Goal: Find specific page/section: Find specific page/section

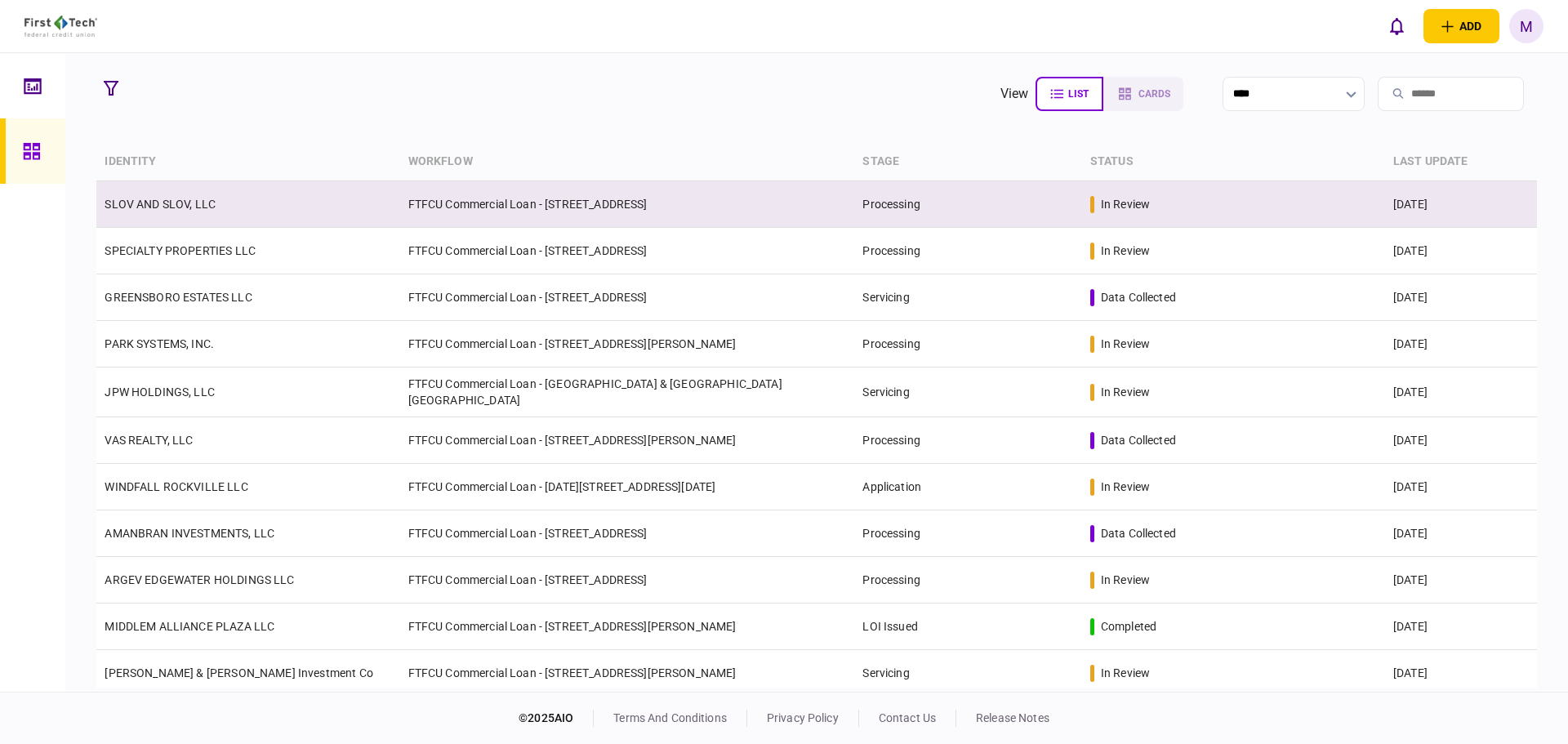
click at [390, 193] on td "SLOV AND SLOV, LLC" at bounding box center [248, 204] width 303 height 46
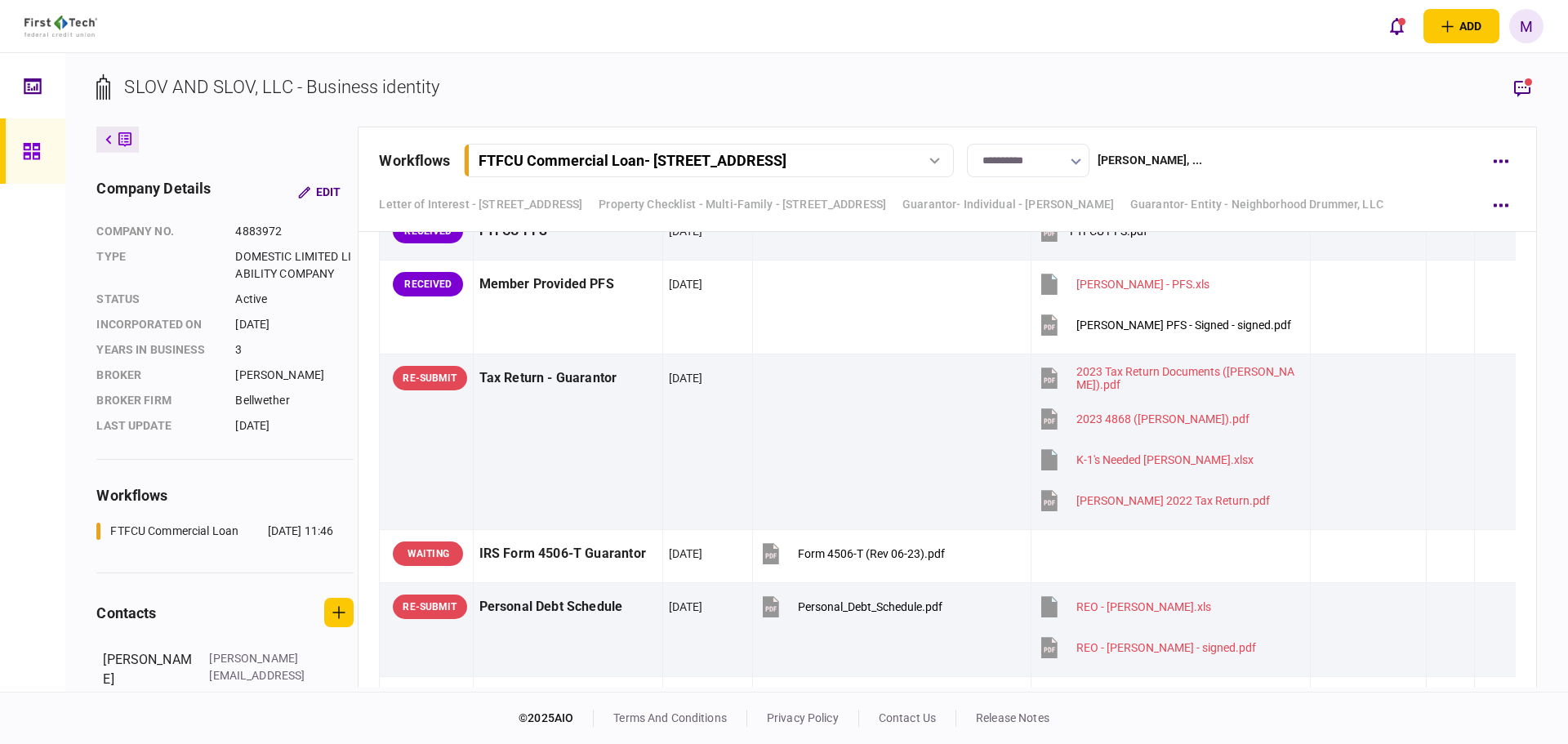
scroll to position [8390, 0]
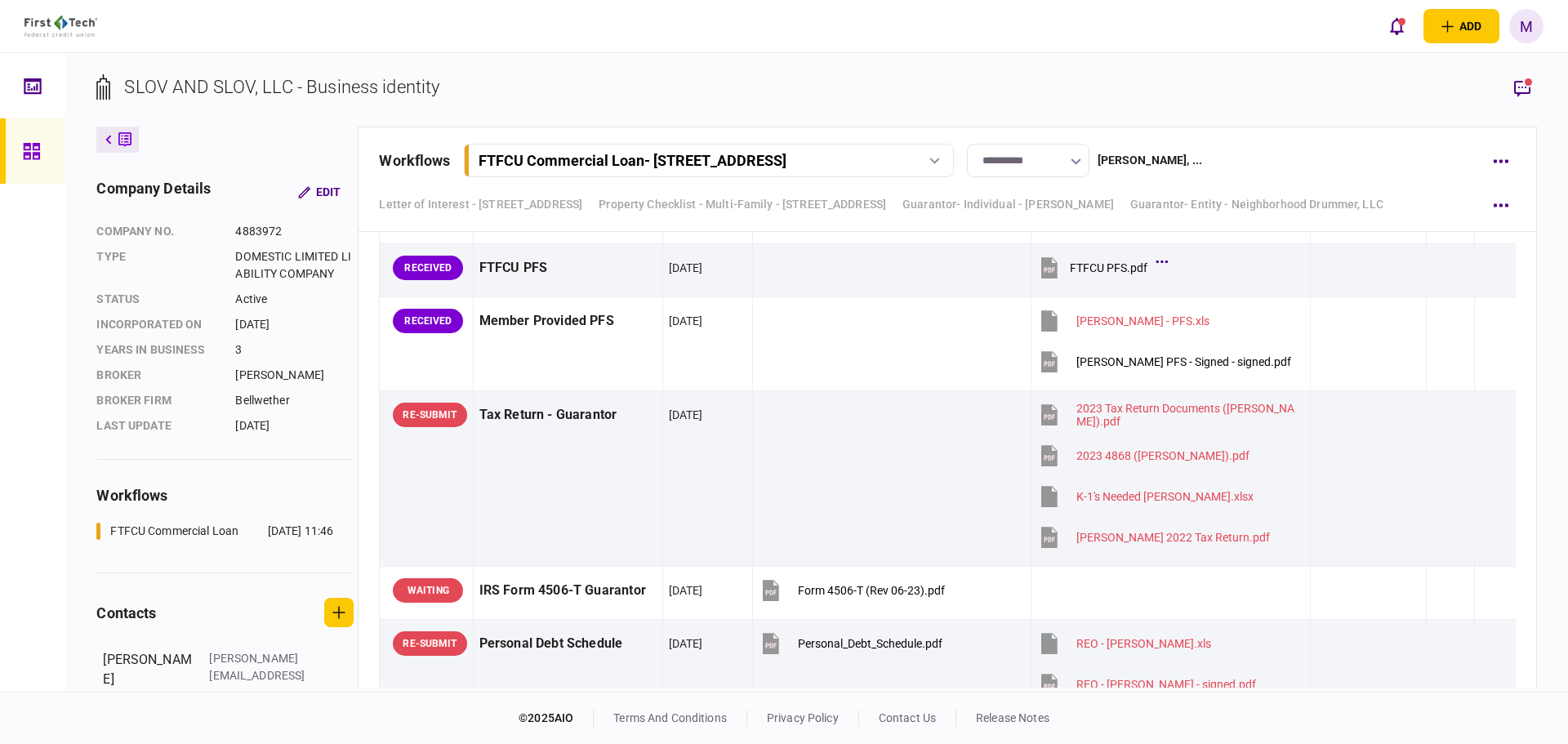
click at [1519, 87] on icon "button" at bounding box center [1523, 89] width 17 height 17
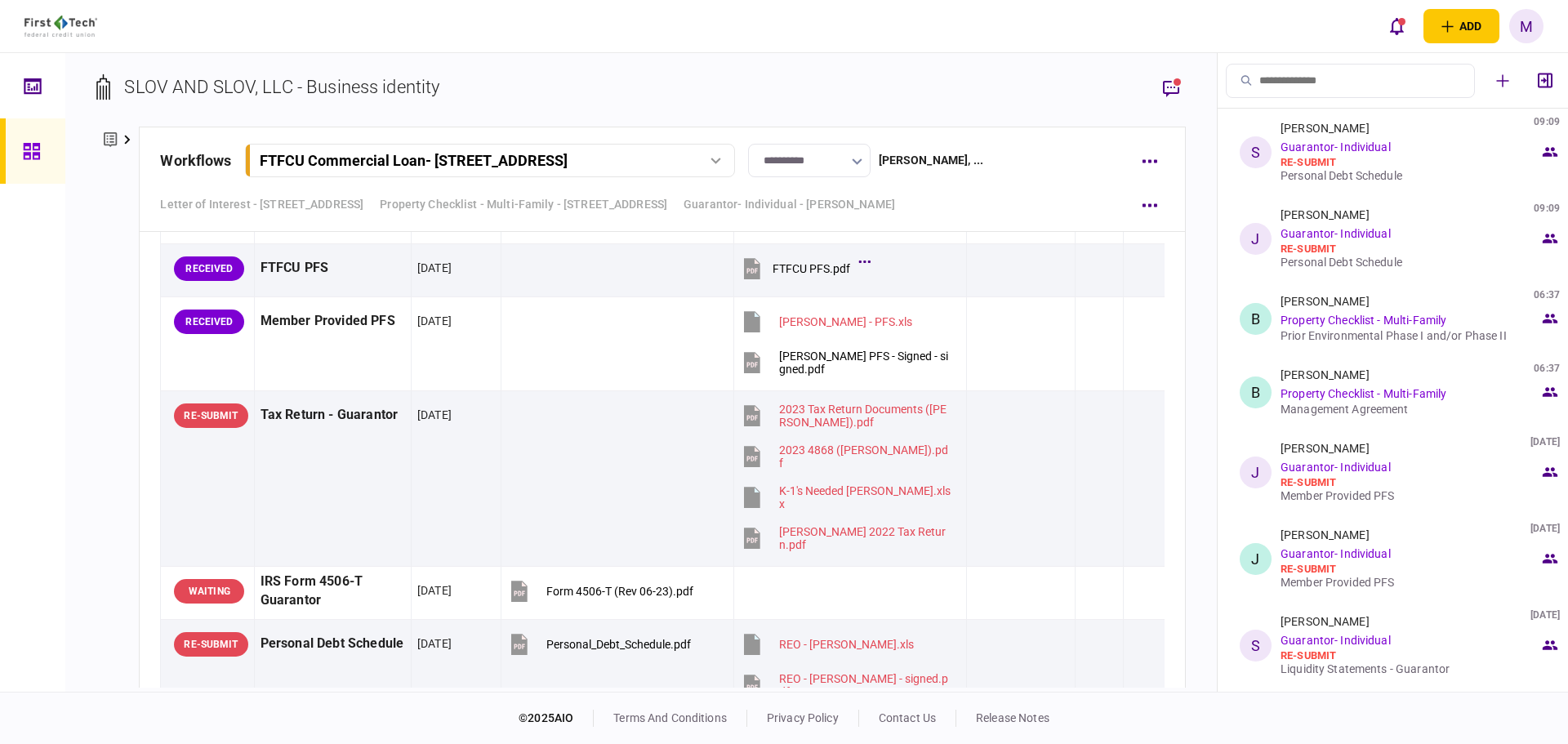
scroll to position [762, 0]
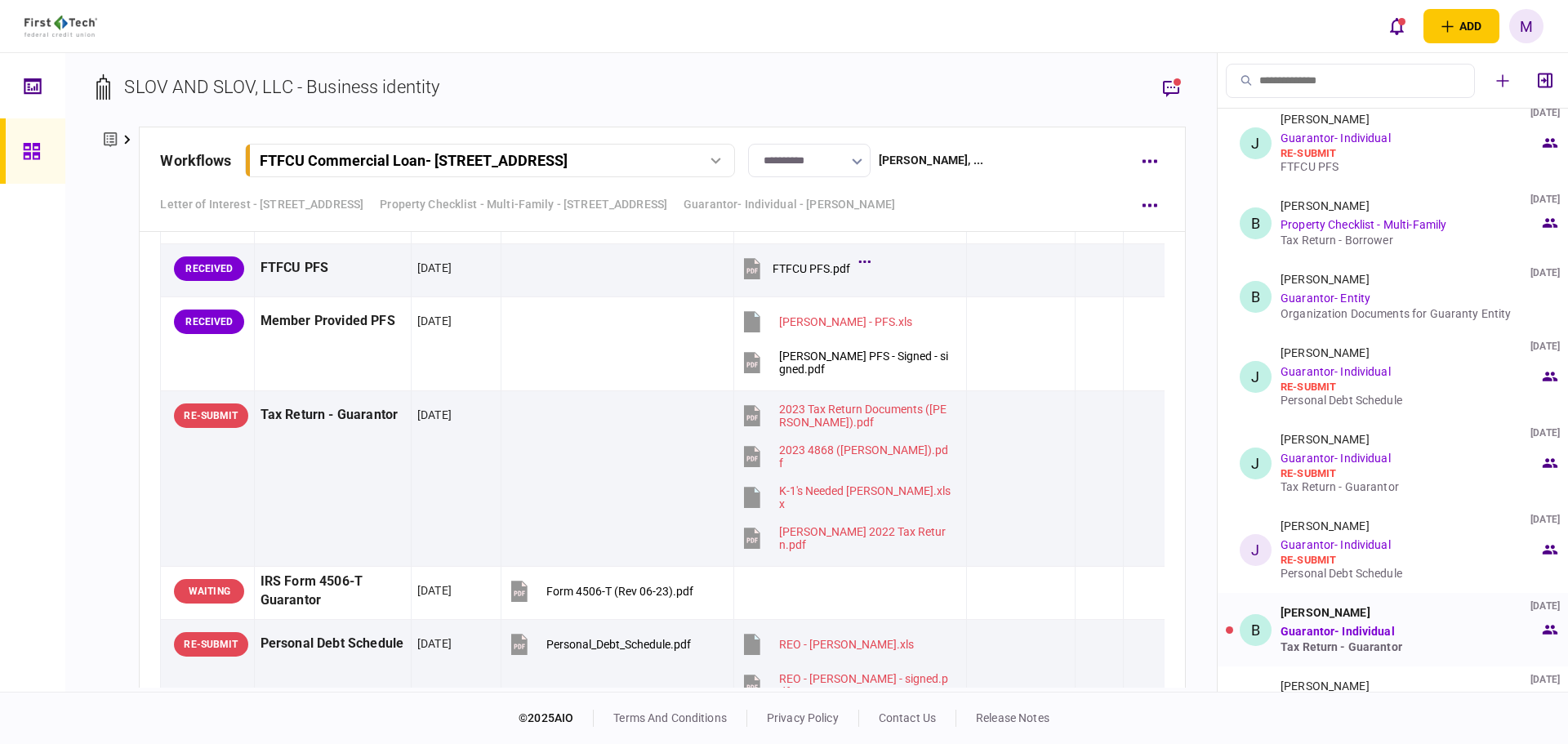
click at [1350, 644] on div "Tax Return - Guarantor" at bounding box center [1409, 647] width 259 height 13
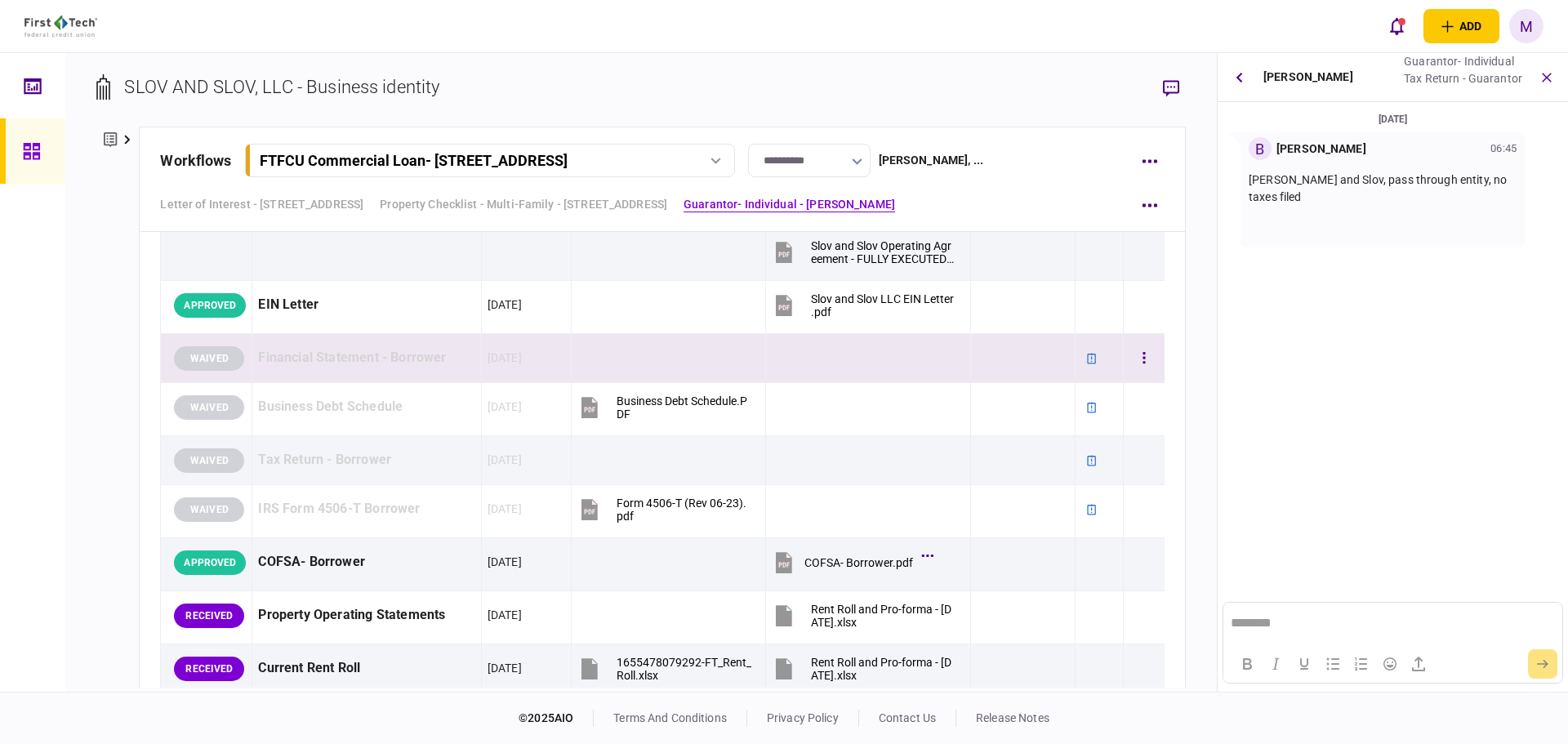
scroll to position [1165, 0]
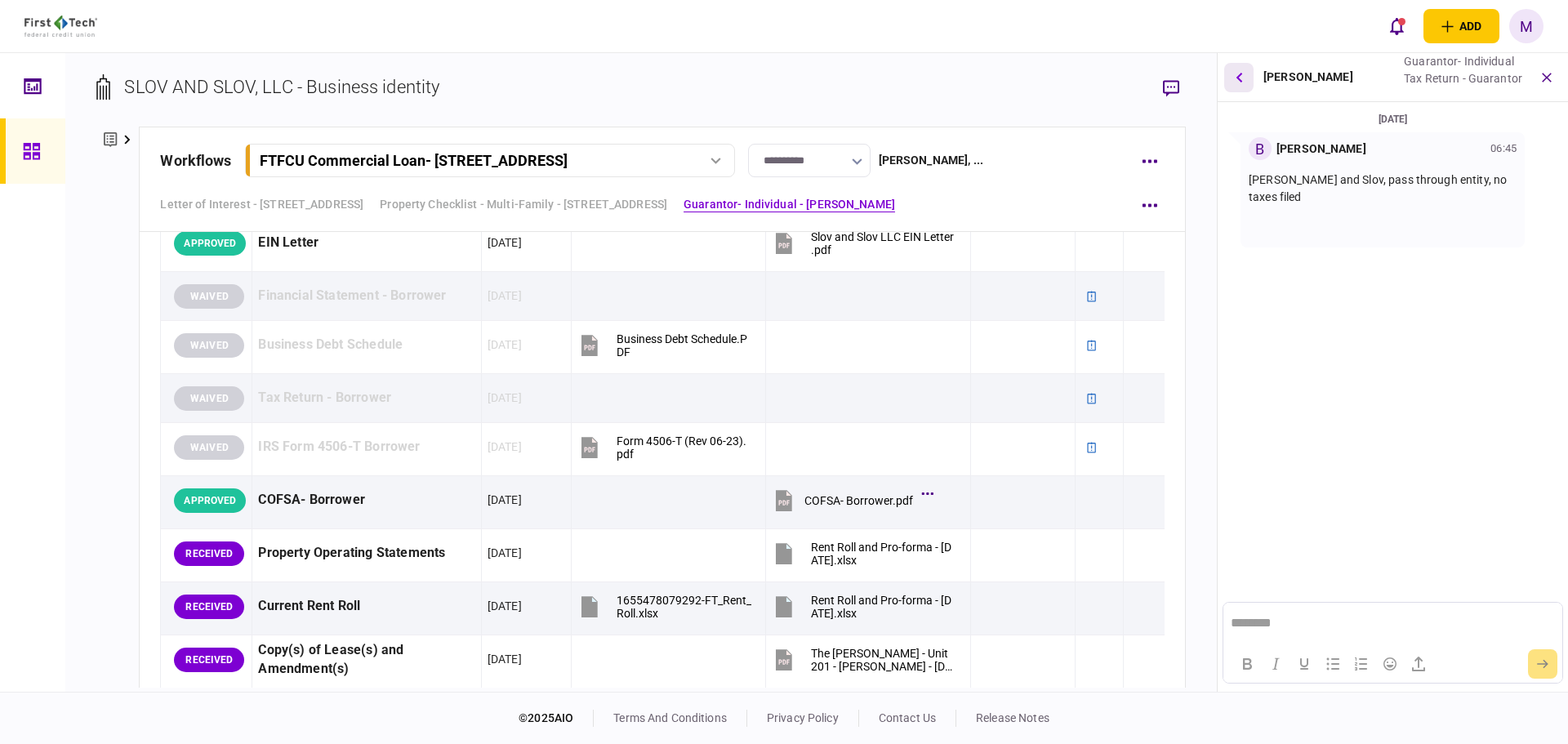
click at [1243, 79] on button "button" at bounding box center [1239, 78] width 30 height 30
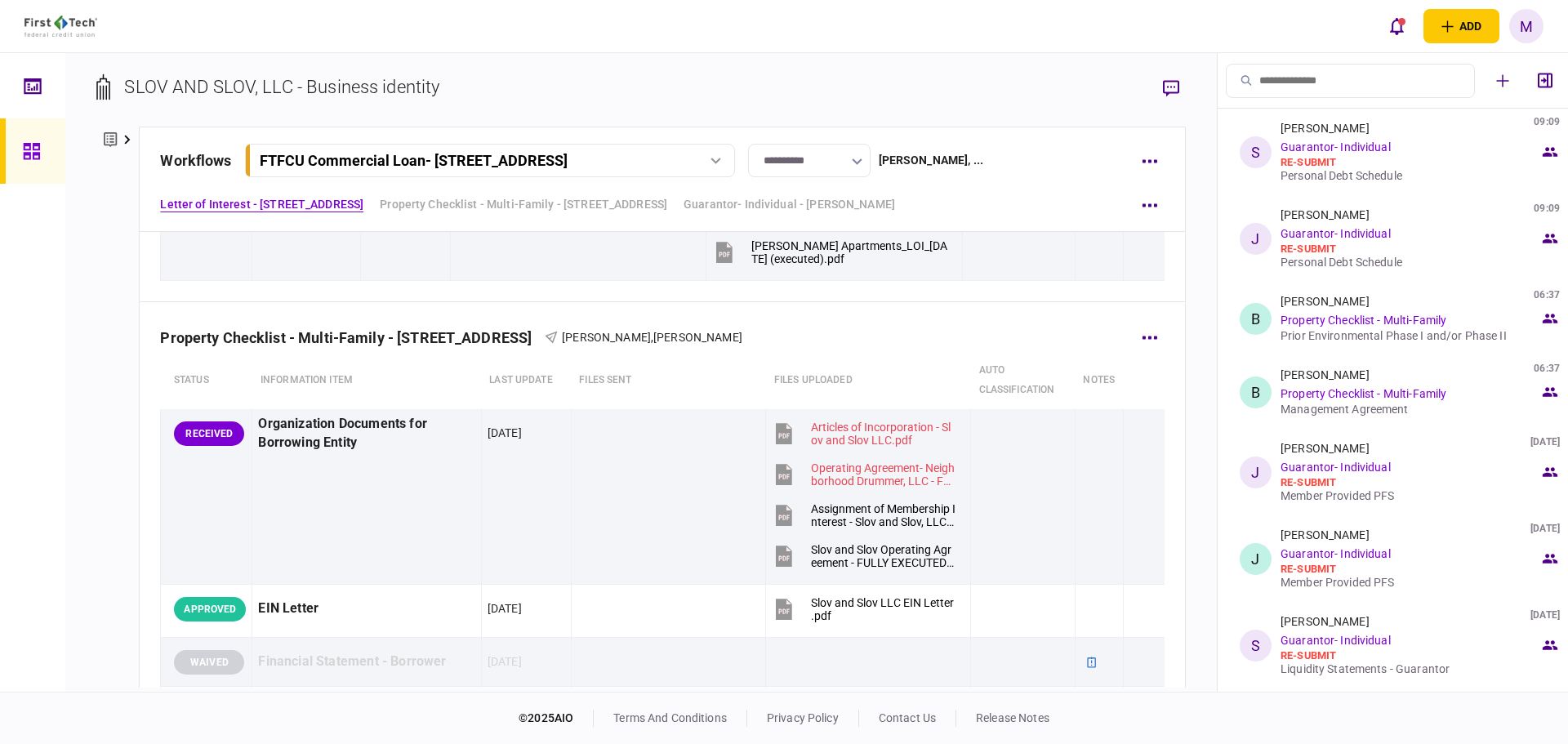
scroll to position [1144, 0]
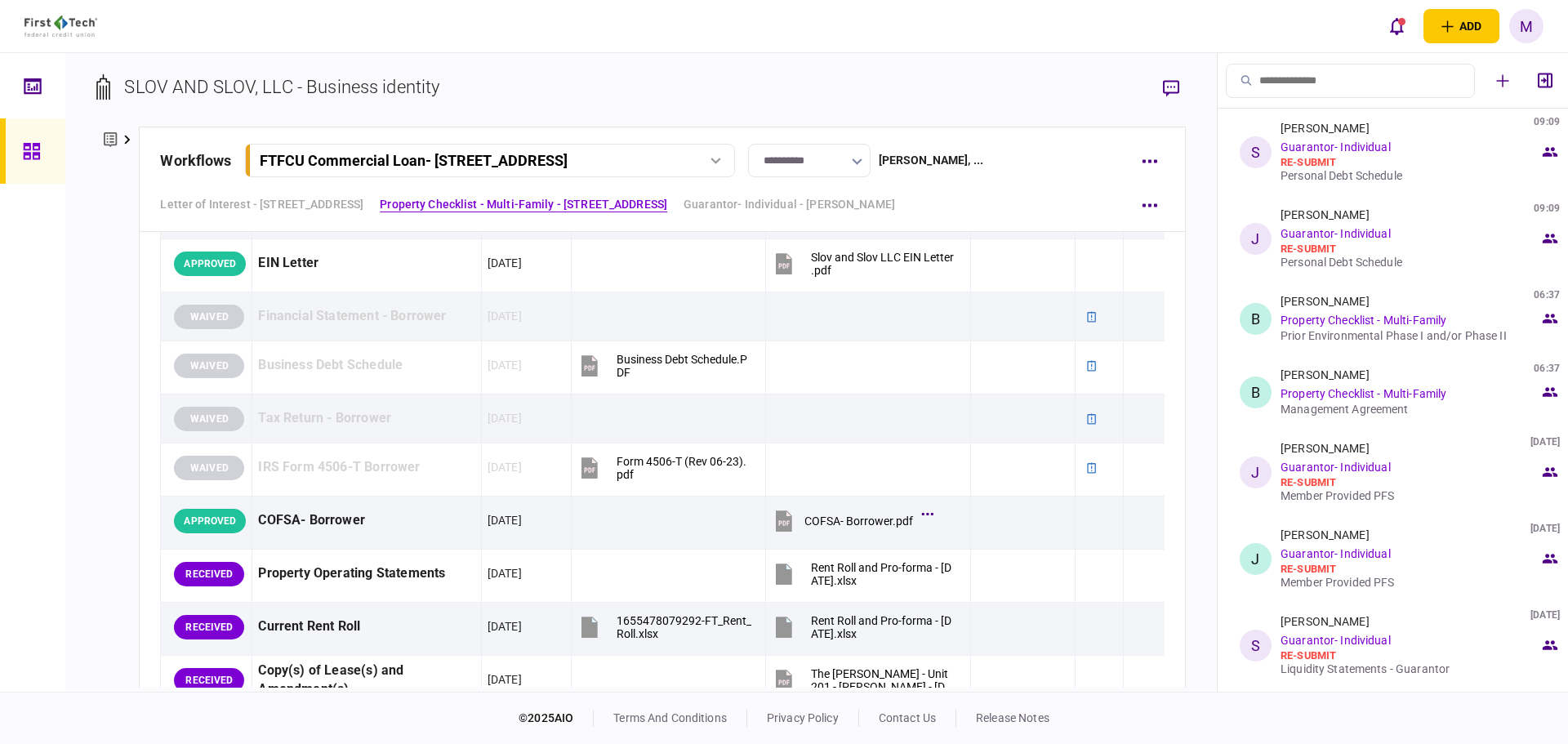
drag, startPoint x: 462, startPoint y: 51, endPoint x: 491, endPoint y: 82, distance: 42.4
click at [462, 51] on div "add business identity individual identity M M [PERSON_NAME] [EMAIL_ADDRESS][PER…" at bounding box center [784, 26] width 1568 height 52
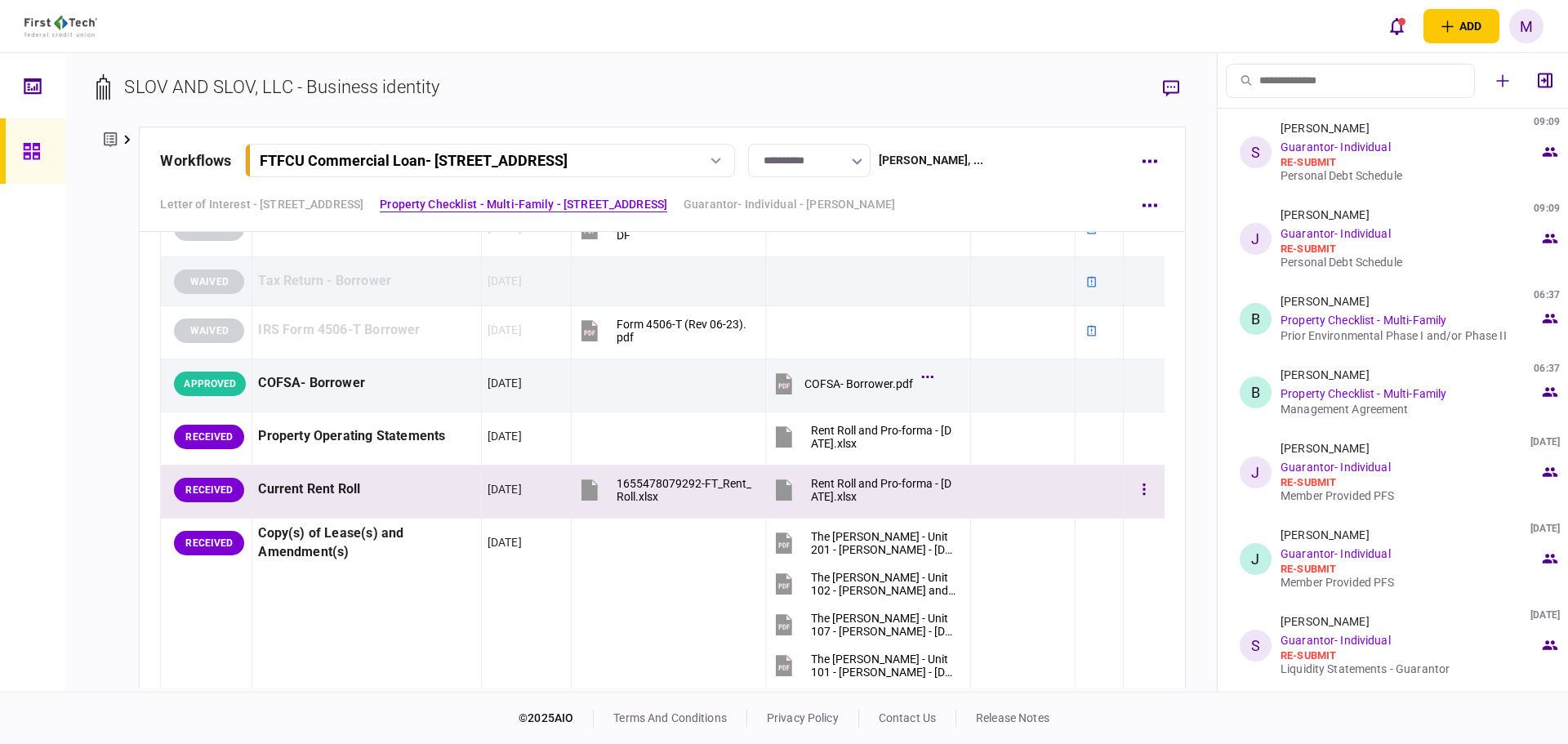
scroll to position [1334, 0]
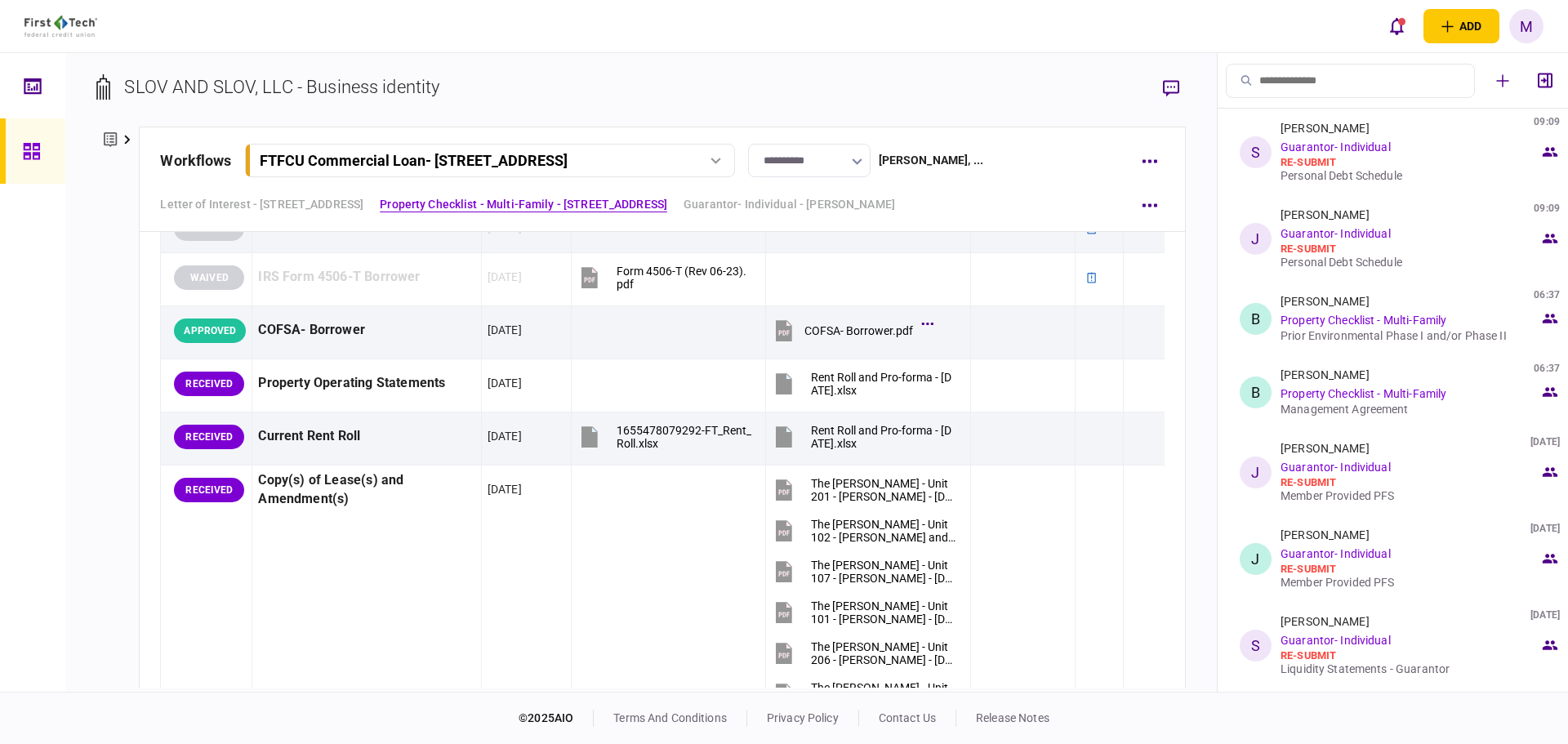
click at [59, 147] on link at bounding box center [32, 150] width 65 height 65
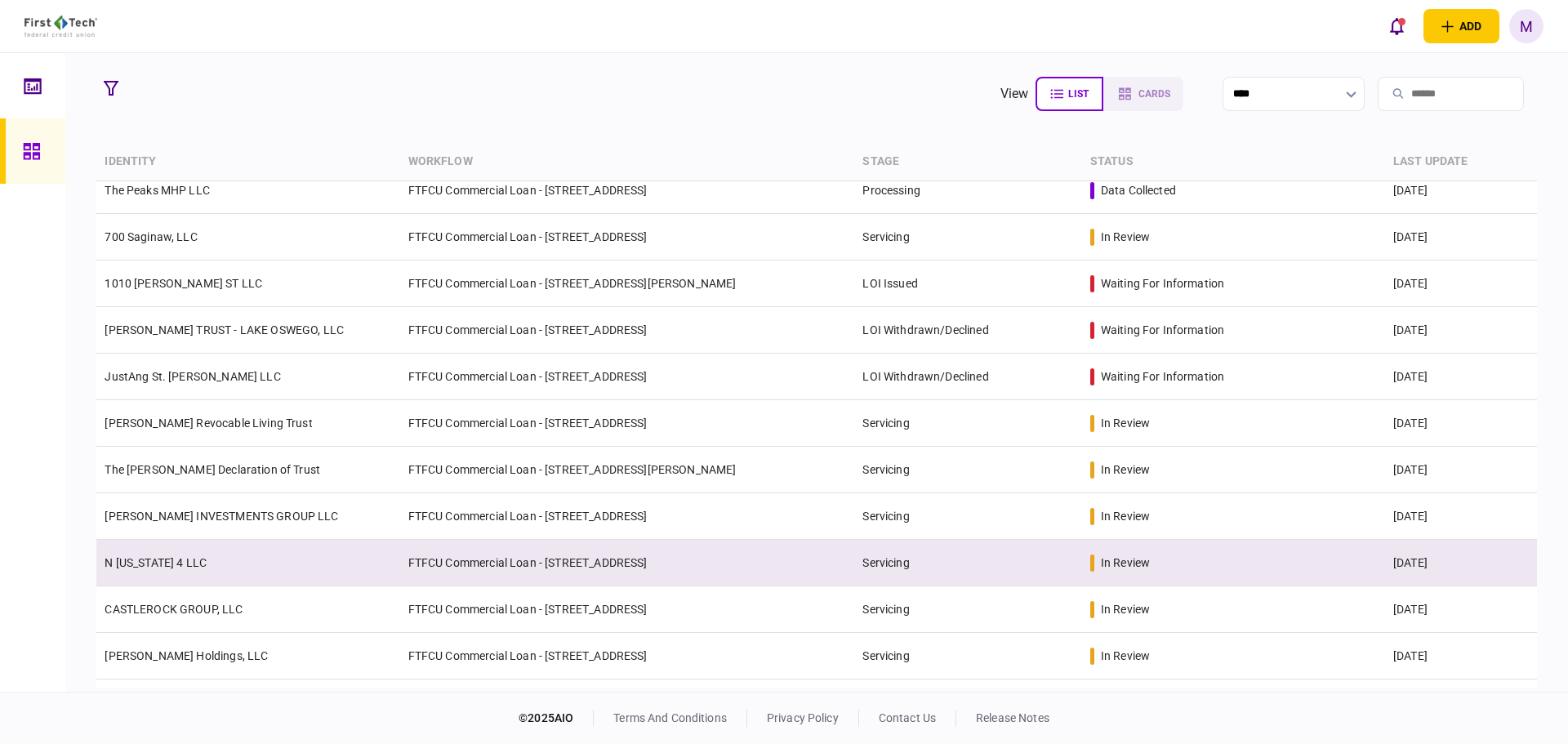
scroll to position [861, 0]
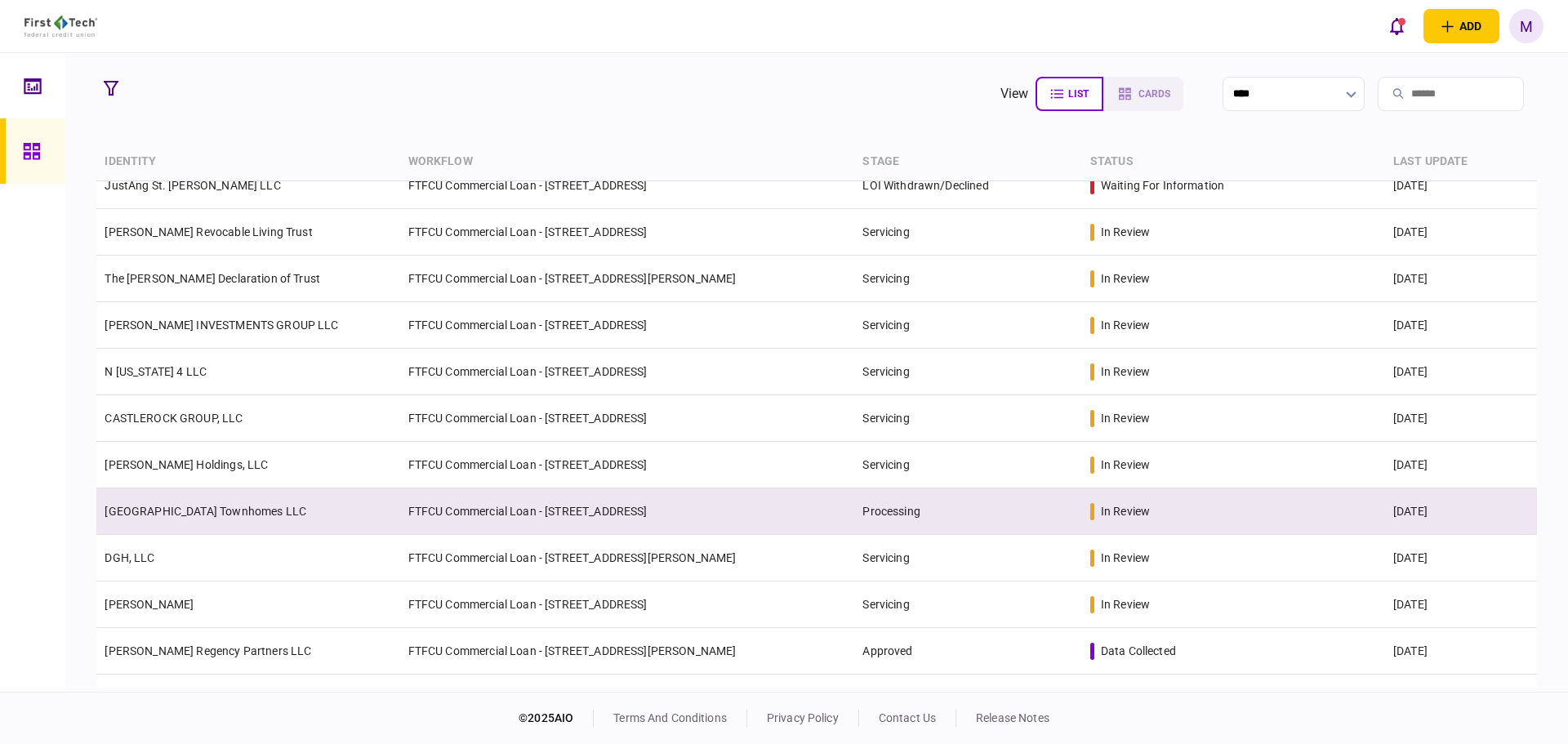
click at [387, 507] on td "[GEOGRAPHIC_DATA] Townhomes LLC" at bounding box center [248, 512] width 303 height 46
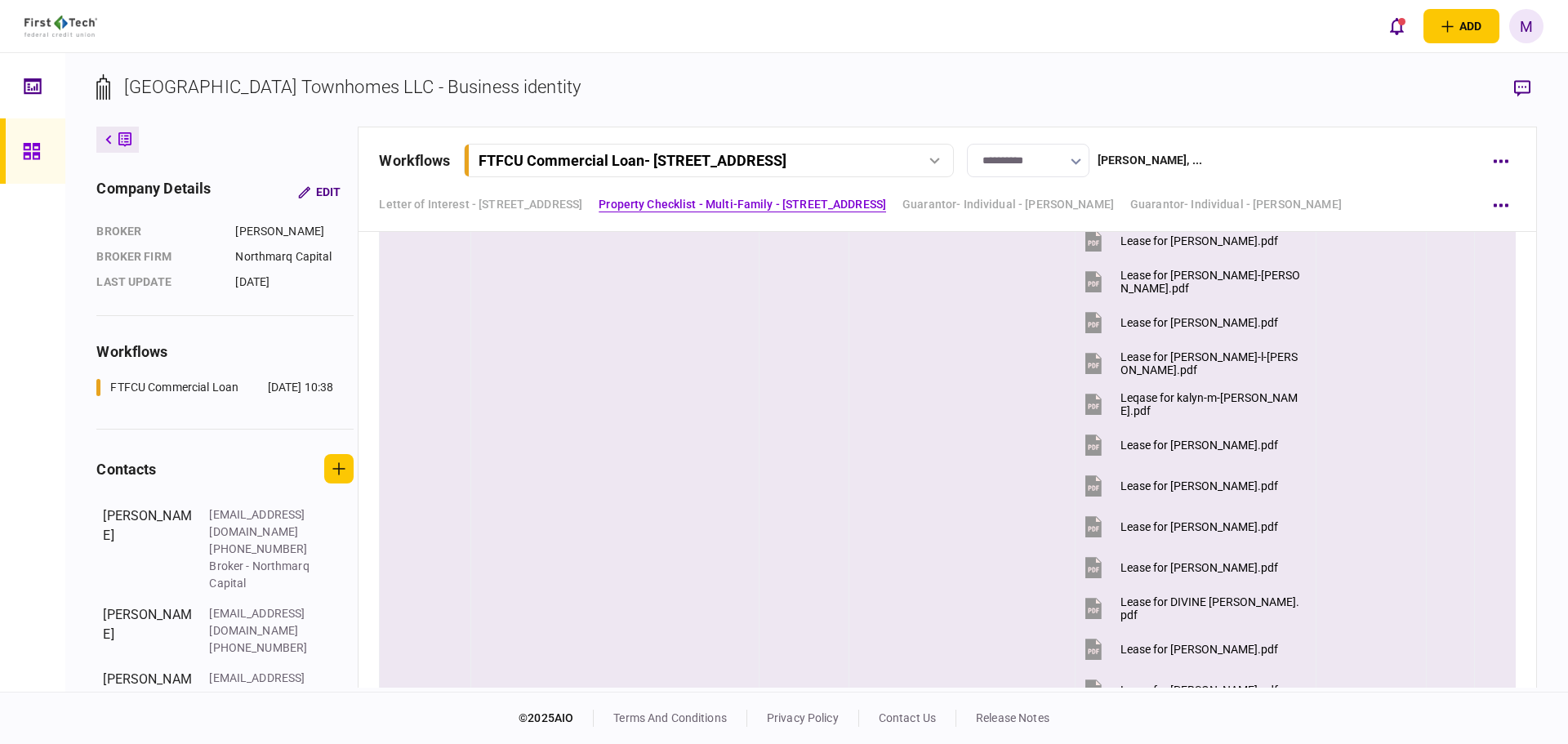
scroll to position [1716, 0]
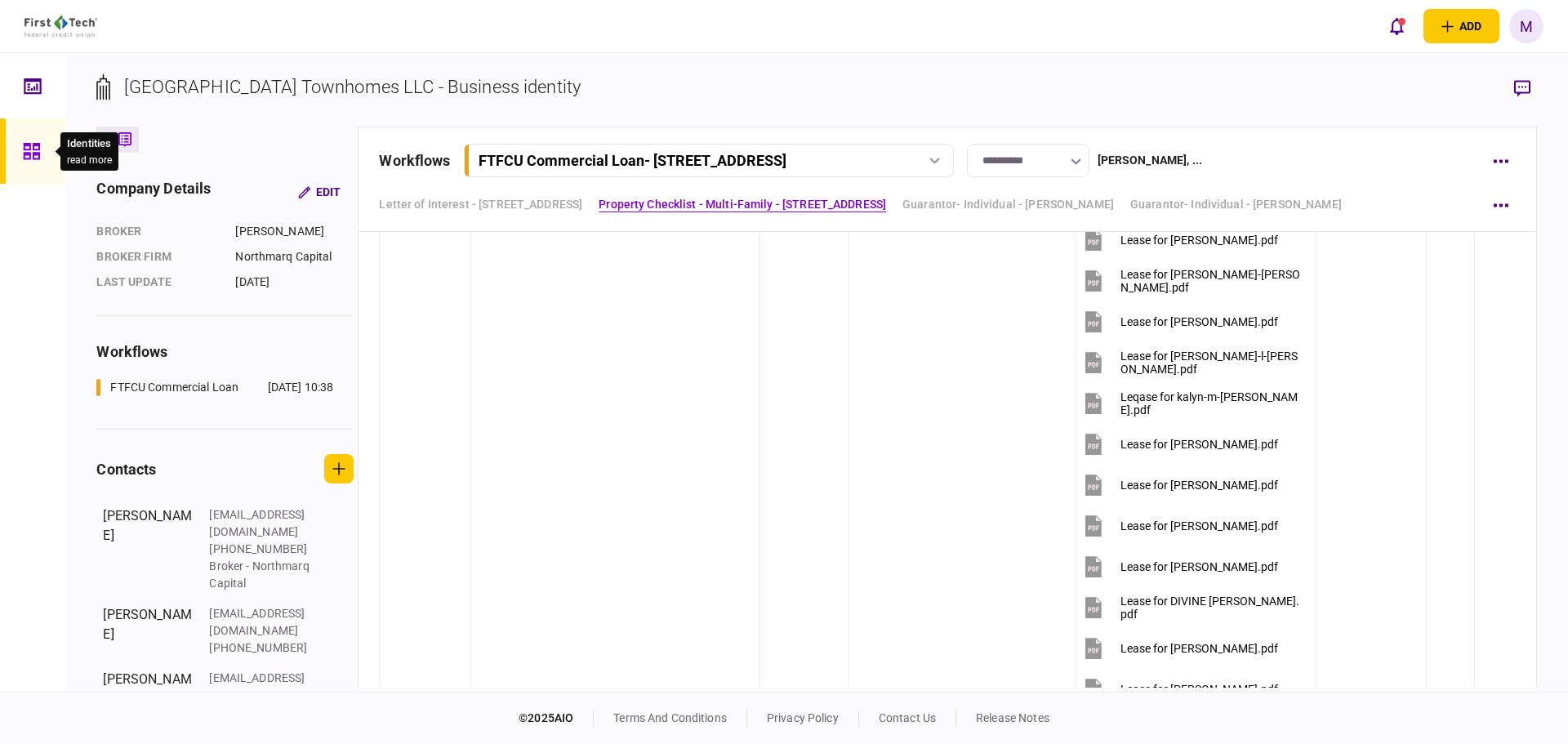
click at [25, 143] on icon at bounding box center [31, 151] width 17 height 17
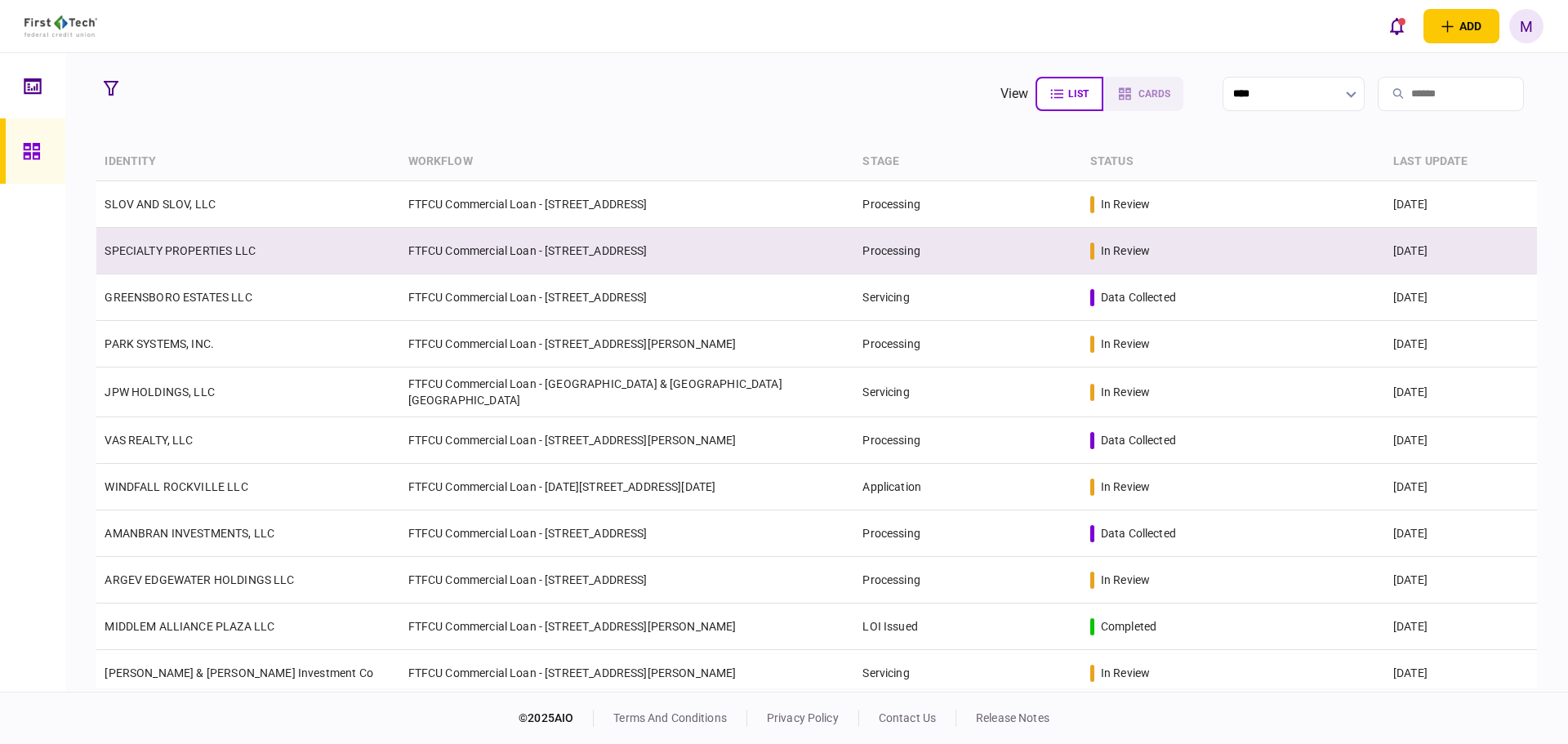
click at [339, 247] on td "SPECIALTY PROPERTIES LLC" at bounding box center [248, 251] width 303 height 46
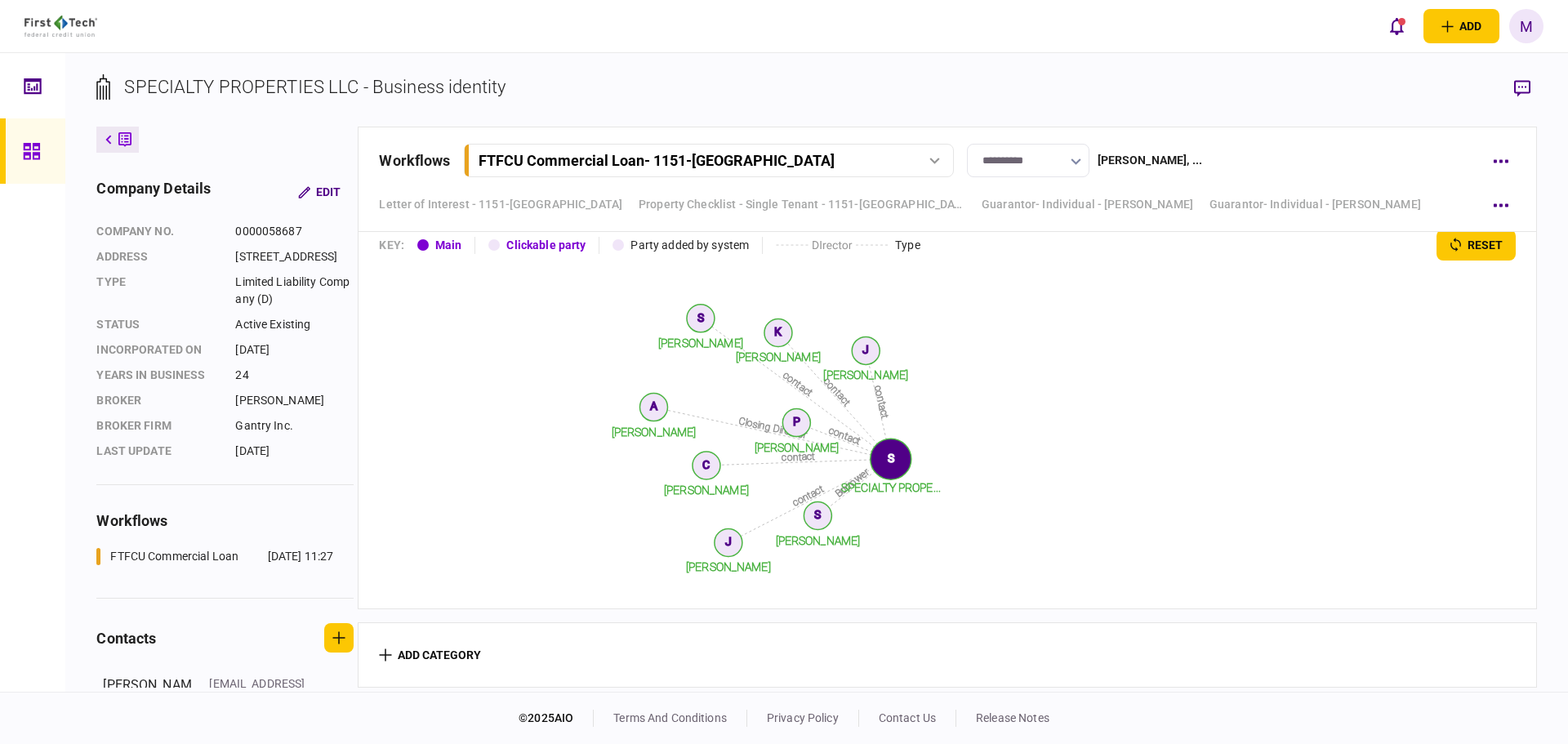
scroll to position [9011, 0]
